Goal: Check status: Check status

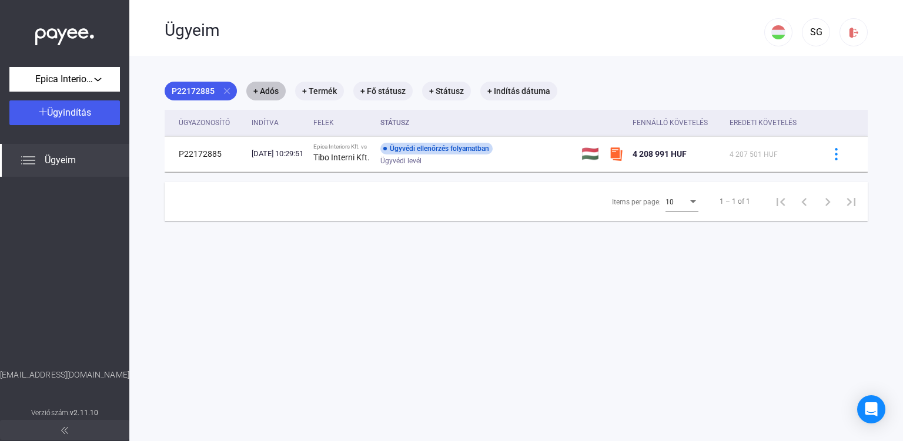
click at [278, 89] on mat-chip "+ Adós" at bounding box center [265, 91] width 39 height 19
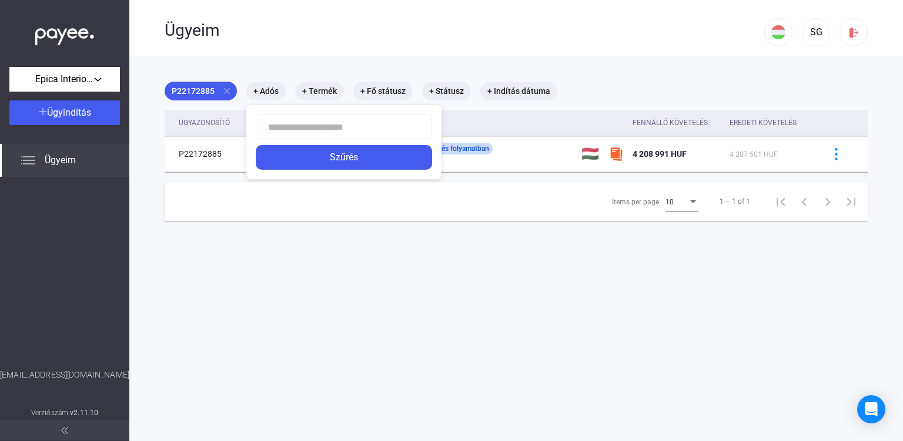
click at [297, 73] on div at bounding box center [451, 220] width 903 height 441
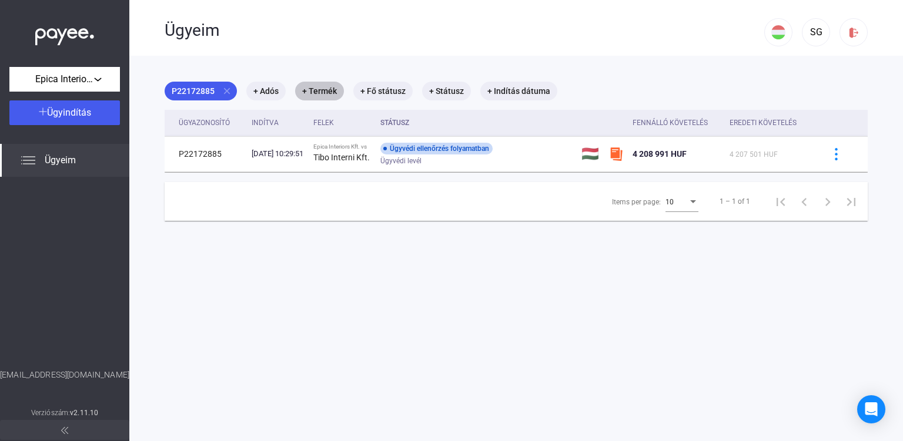
click at [326, 91] on mat-chip "+ Termék" at bounding box center [319, 91] width 49 height 19
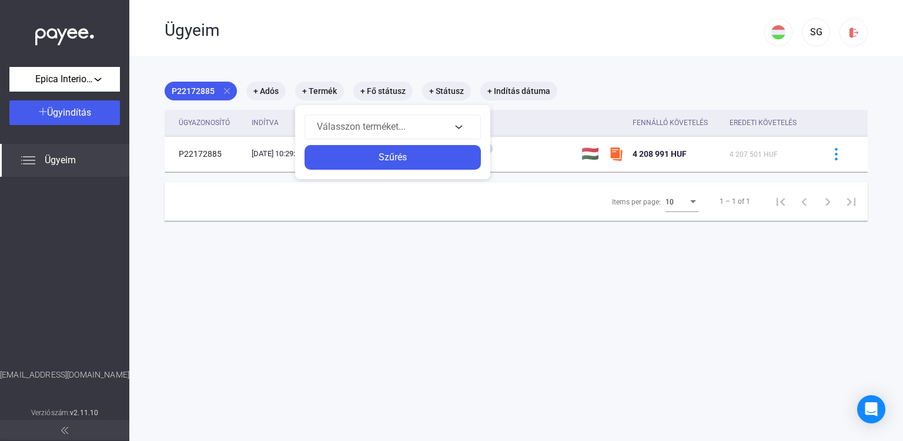
click at [361, 59] on div at bounding box center [451, 220] width 903 height 441
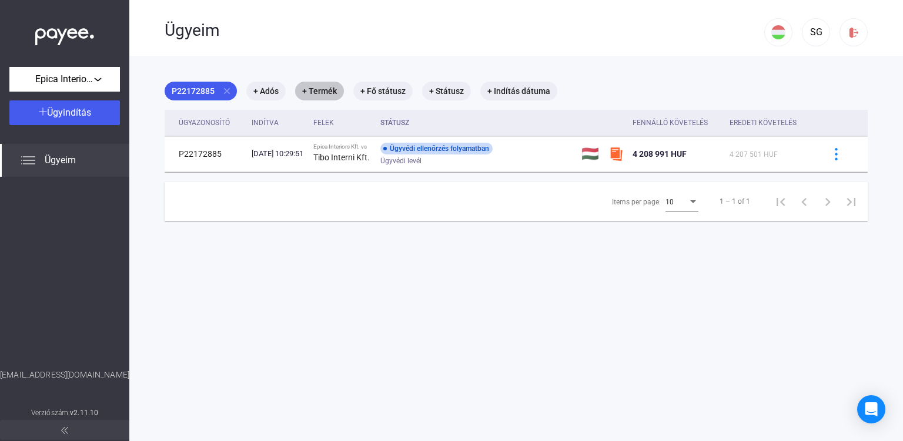
click at [324, 85] on mat-chip "+ Termék" at bounding box center [319, 91] width 49 height 19
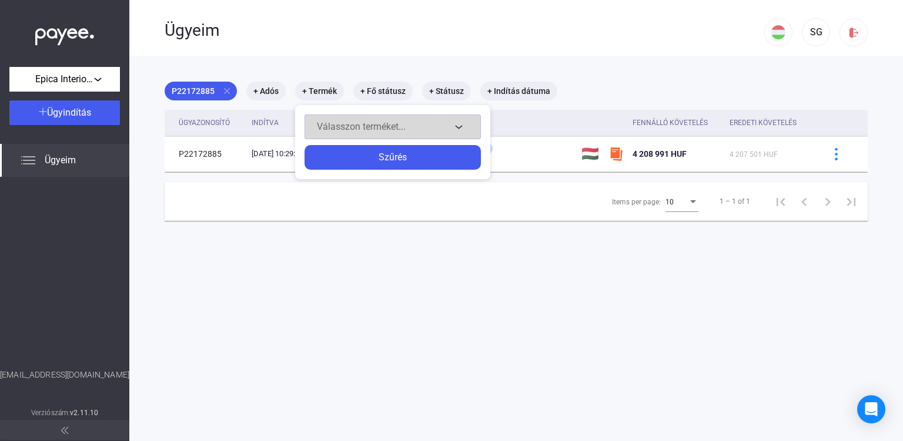
click at [474, 129] on button "Válasszon terméket..." at bounding box center [392, 127] width 176 height 25
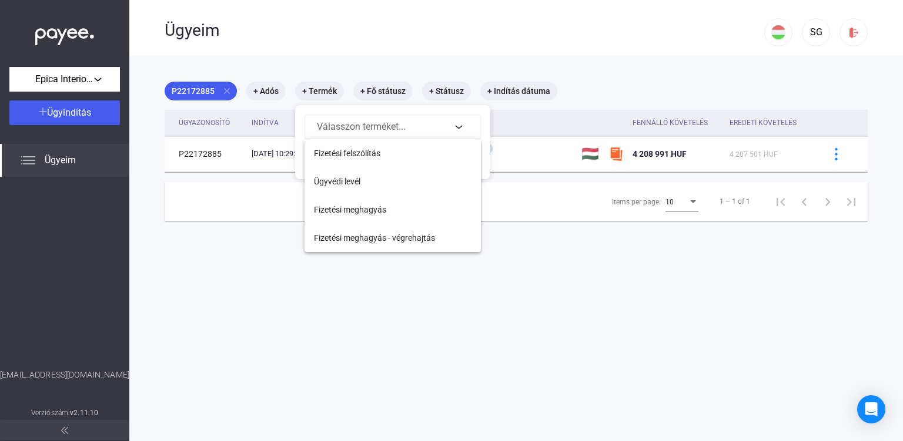
click at [467, 124] on div at bounding box center [451, 220] width 903 height 441
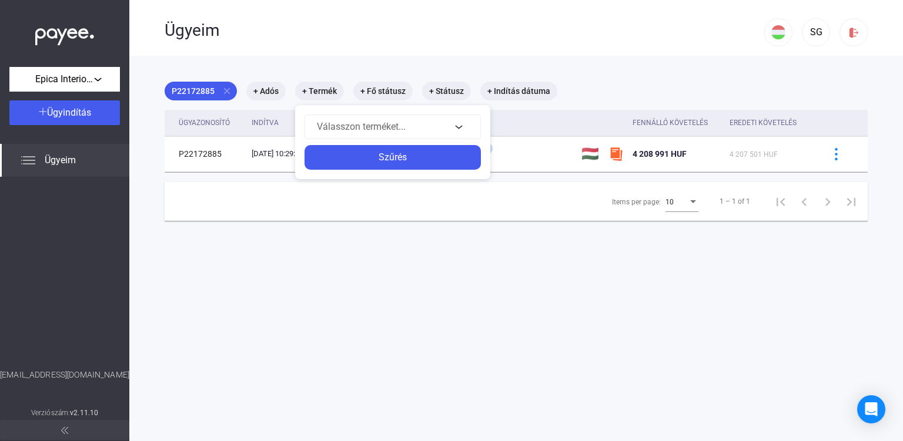
click at [405, 71] on div at bounding box center [451, 220] width 903 height 441
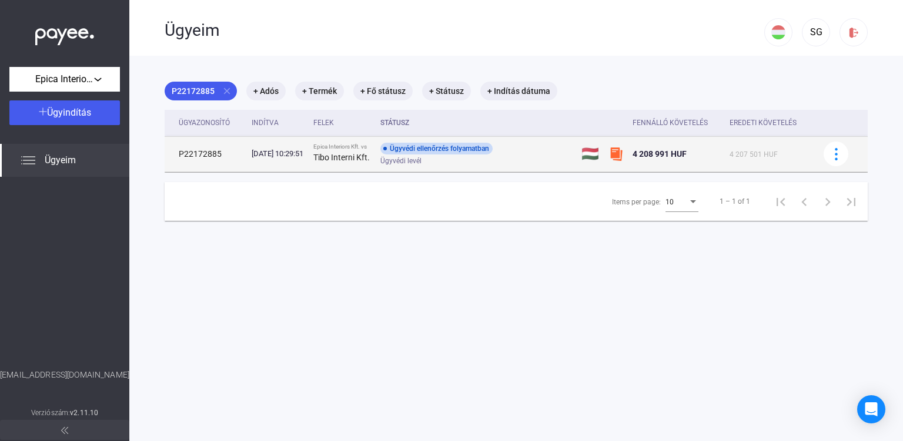
click at [197, 147] on td "P22172885" at bounding box center [206, 153] width 82 height 35
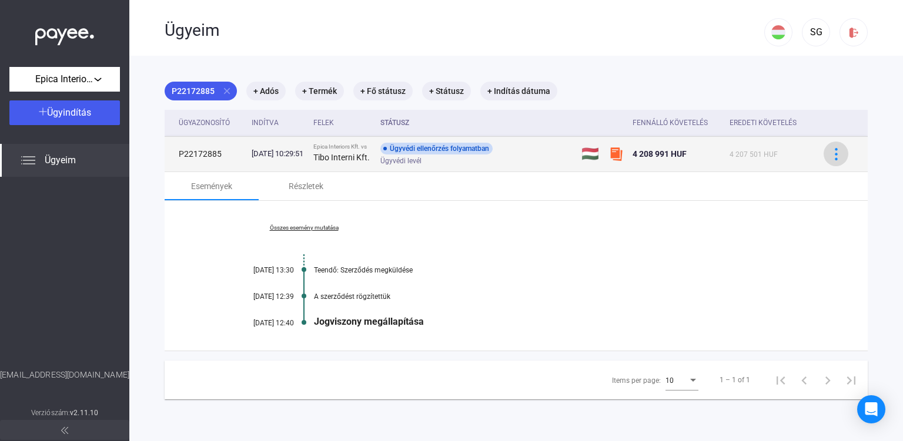
click at [826, 156] on button at bounding box center [835, 154] width 25 height 25
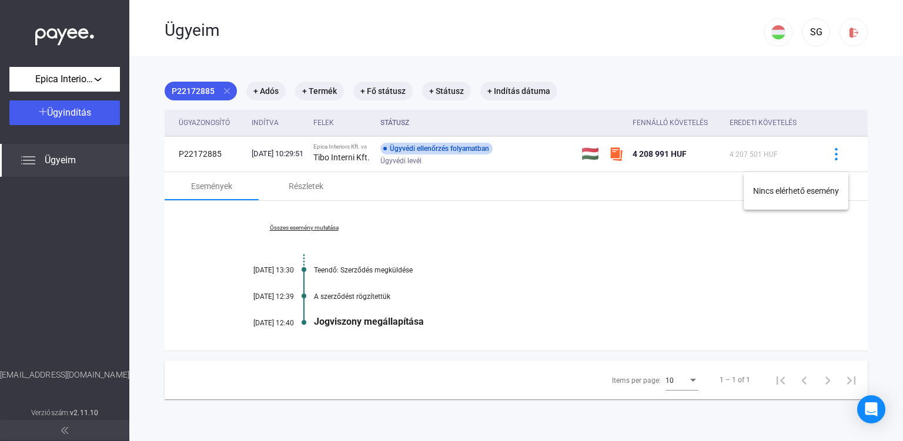
click at [685, 187] on div at bounding box center [451, 220] width 903 height 441
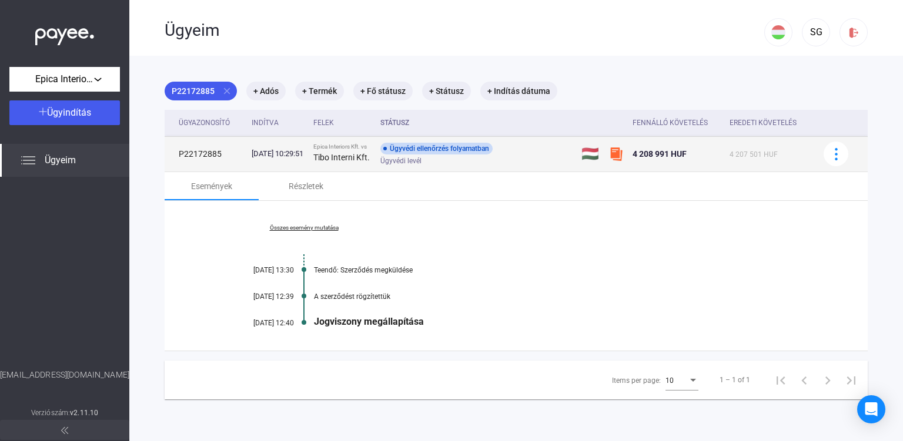
click at [568, 166] on div "Ügyvédi levél" at bounding box center [473, 161] width 187 height 9
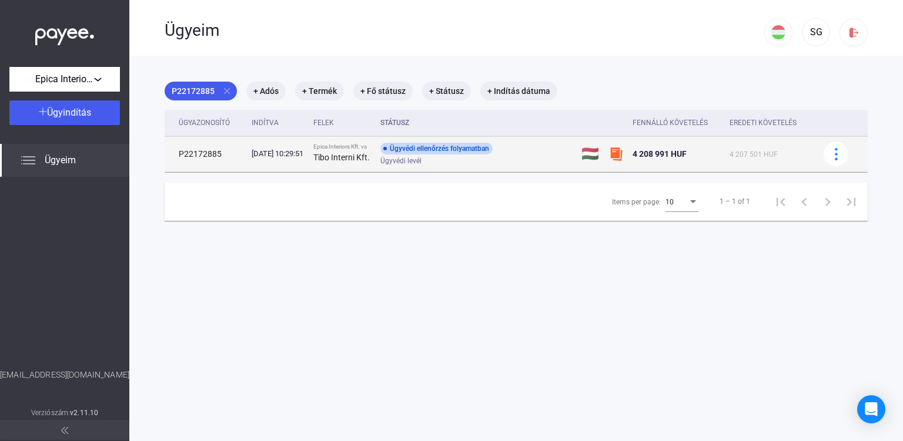
click at [666, 154] on div "4 208 991 HUF" at bounding box center [676, 154] width 88 height 14
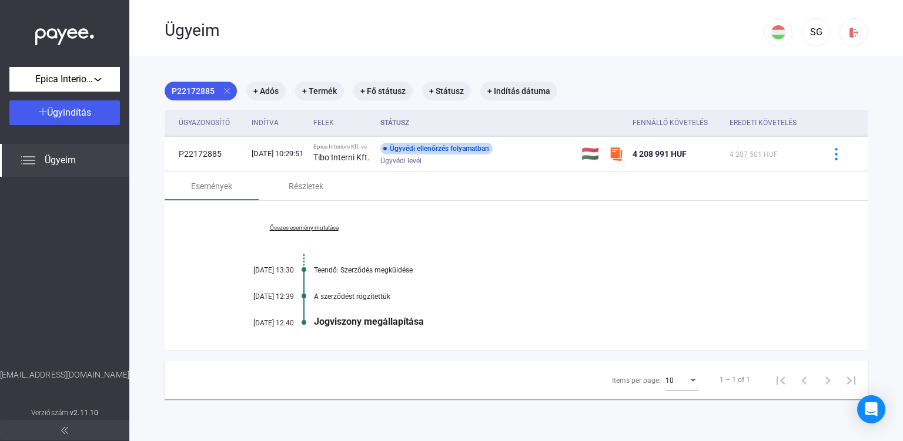
click at [311, 232] on link "Összes esemény mutatása" at bounding box center [303, 227] width 161 height 7
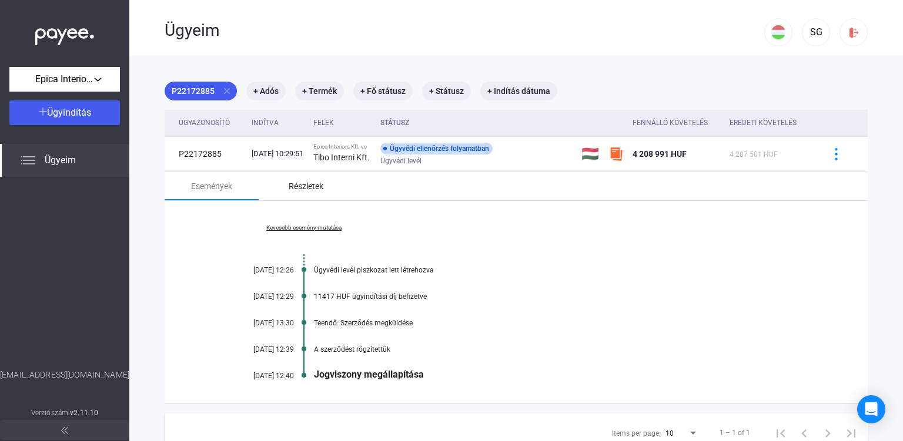
click at [321, 200] on div "Részletek" at bounding box center [306, 186] width 94 height 28
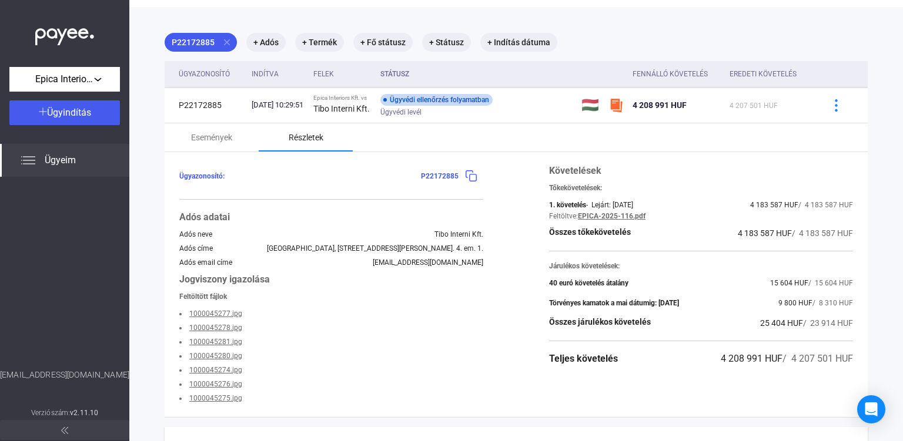
scroll to position [118, 0]
